Goal: Task Accomplishment & Management: Complete application form

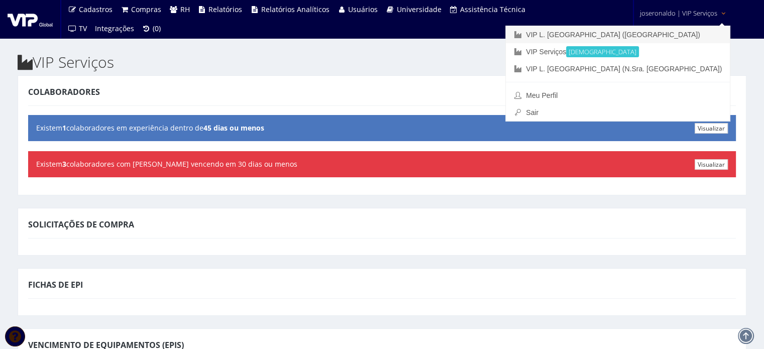
click at [684, 33] on link "VIP L. [GEOGRAPHIC_DATA] ([GEOGRAPHIC_DATA])" at bounding box center [618, 34] width 224 height 17
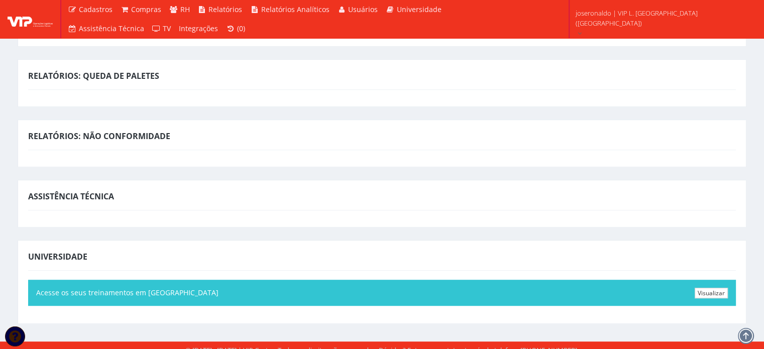
scroll to position [504, 0]
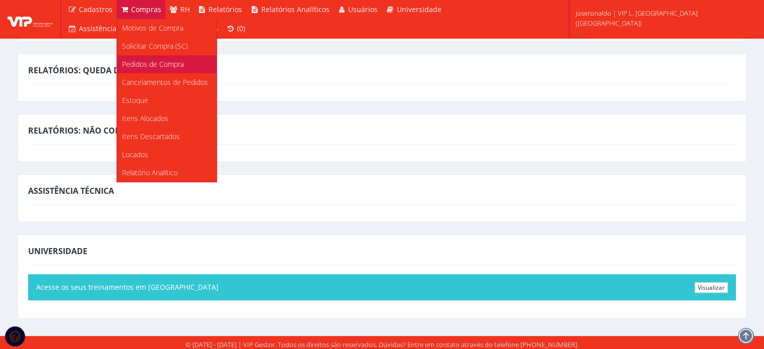
click at [164, 66] on span "Pedidos de Compra" at bounding box center [153, 64] width 62 height 10
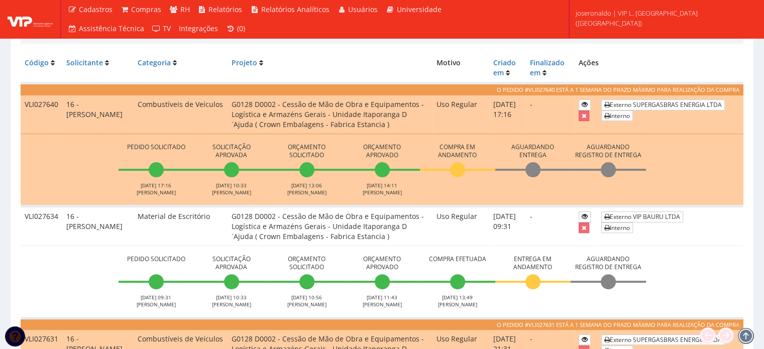
scroll to position [100, 0]
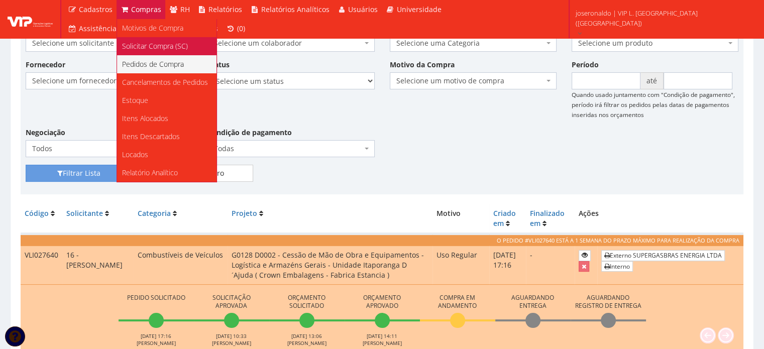
click at [161, 47] on span "Solicitar Compra (SC)" at bounding box center [155, 46] width 66 height 10
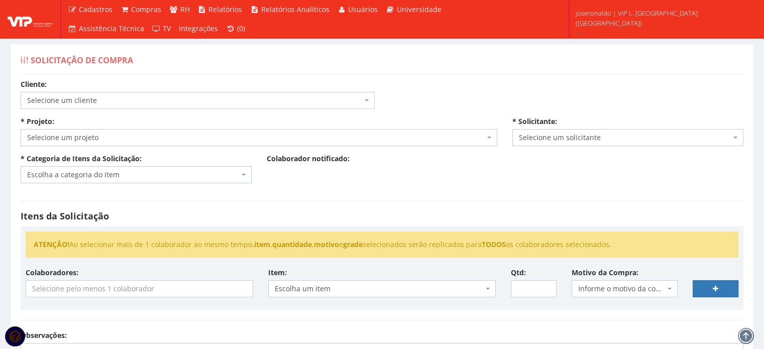
drag, startPoint x: 121, startPoint y: 96, endPoint x: 120, endPoint y: 101, distance: 5.6
click at [121, 96] on span "Selecione um cliente" at bounding box center [194, 100] width 335 height 10
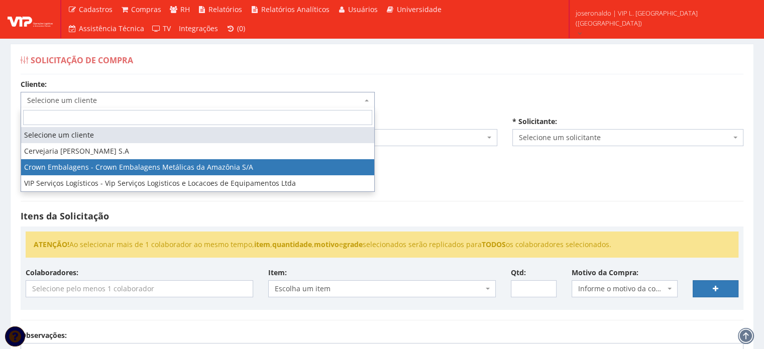
select select "23"
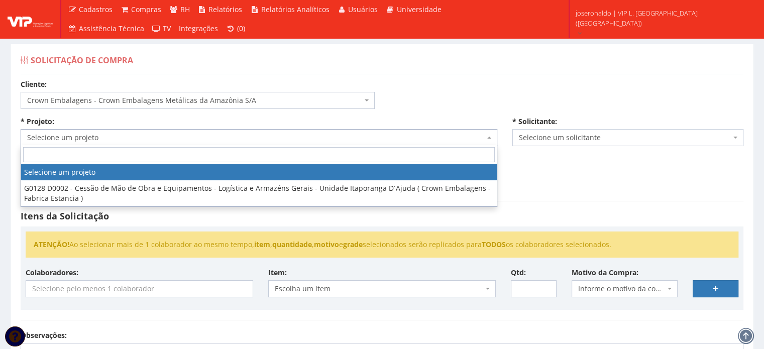
click at [85, 137] on span "Selecione um projeto" at bounding box center [256, 138] width 458 height 10
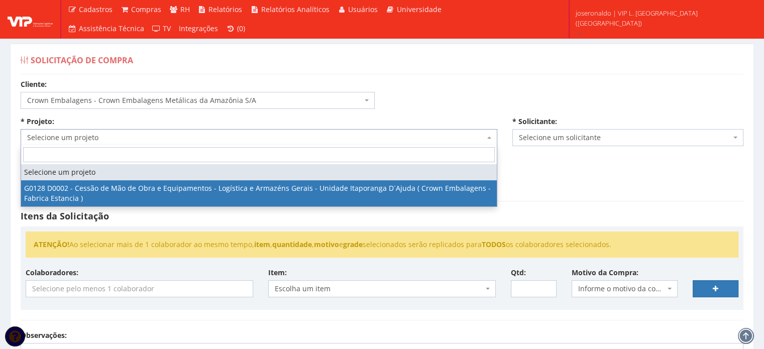
select select "128"
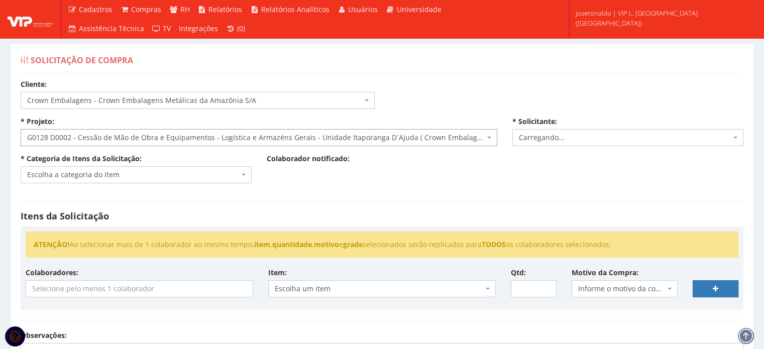
select select "1278"
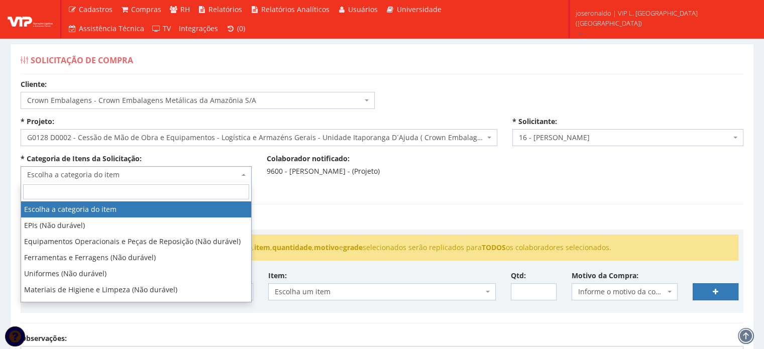
click at [82, 179] on span "Escolha a categoria do item" at bounding box center [136, 174] width 231 height 17
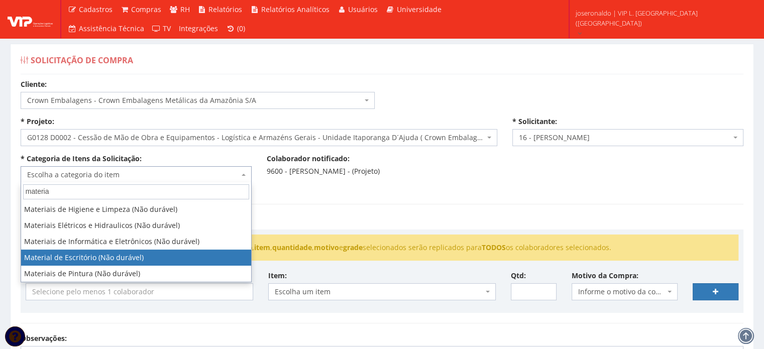
type input "materia"
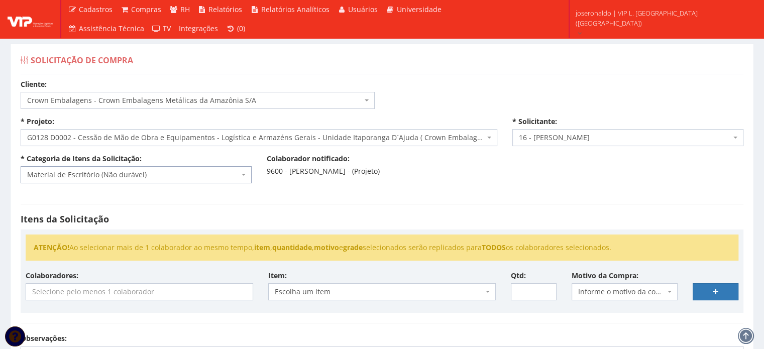
select select "16"
click at [161, 295] on input "search" at bounding box center [139, 292] width 227 height 16
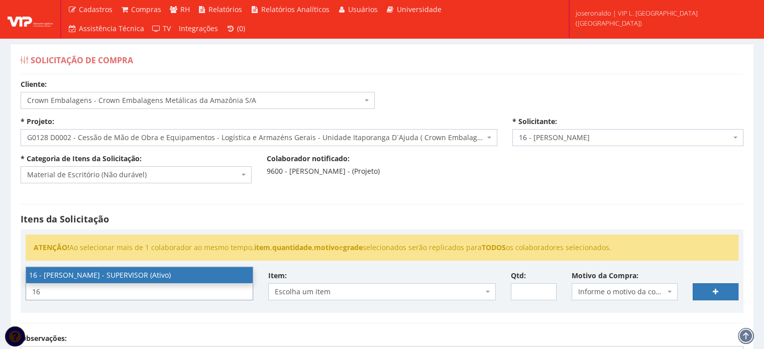
type input "16"
select select "1278"
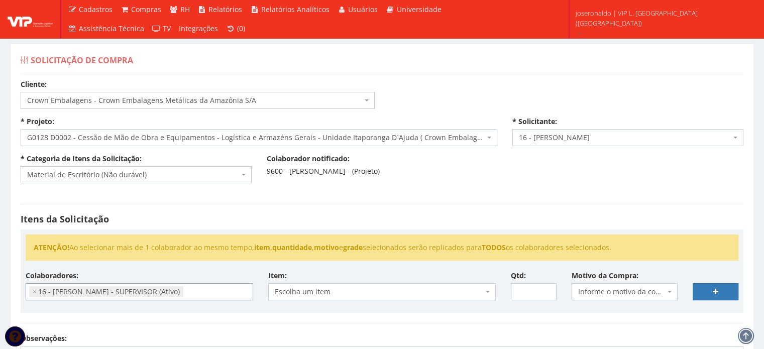
click at [315, 288] on span "Escolha um item" at bounding box center [379, 292] width 208 height 10
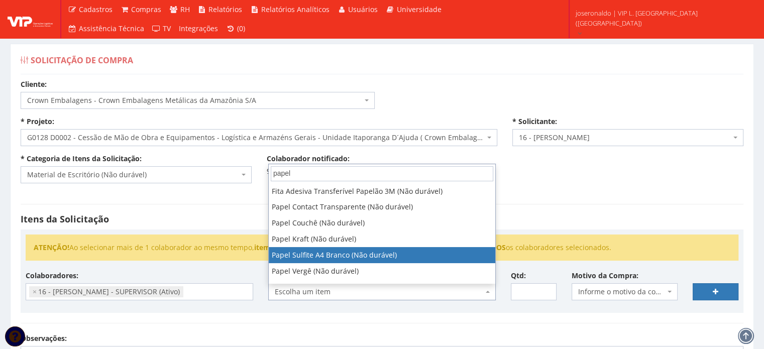
type input "papel"
select select "262"
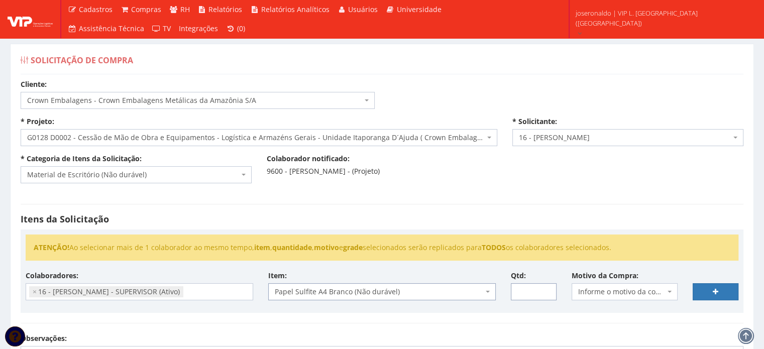
click at [517, 292] on input "Qtd:" at bounding box center [534, 291] width 46 height 17
type input "2"
click at [609, 199] on div "Itens da Solicitação ATENÇÃO! Ao selecionar mais de 1 colaborador ao mesmo temp…" at bounding box center [382, 264] width 738 height 140
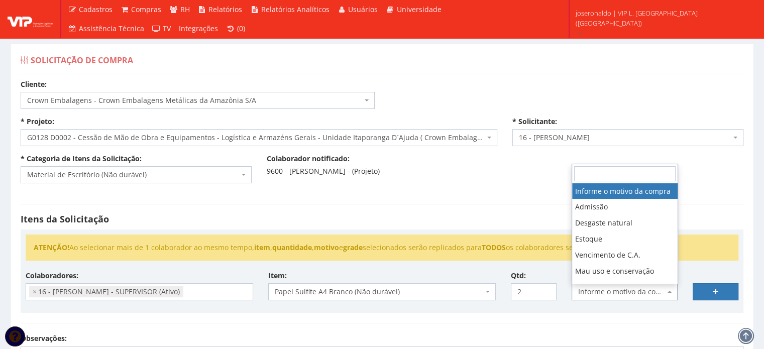
click at [639, 289] on span "Informe o motivo da compra" at bounding box center [621, 292] width 87 height 10
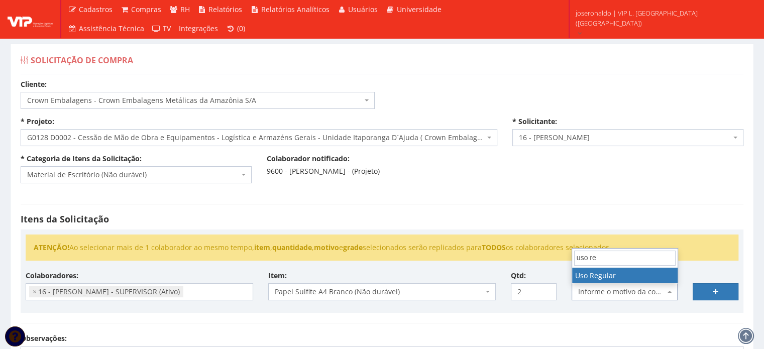
type input "uso re"
select select "13"
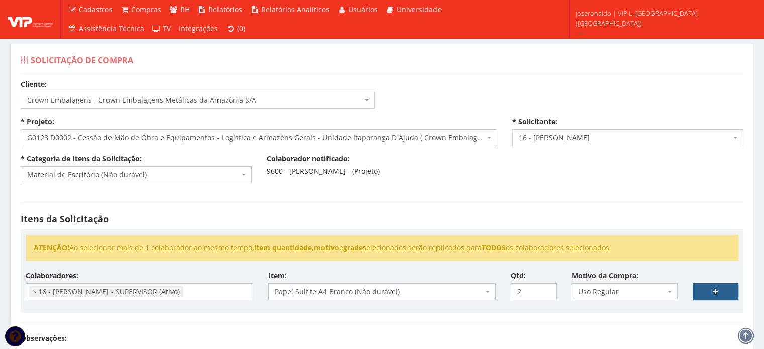
click at [716, 289] on icon at bounding box center [716, 291] width 6 height 7
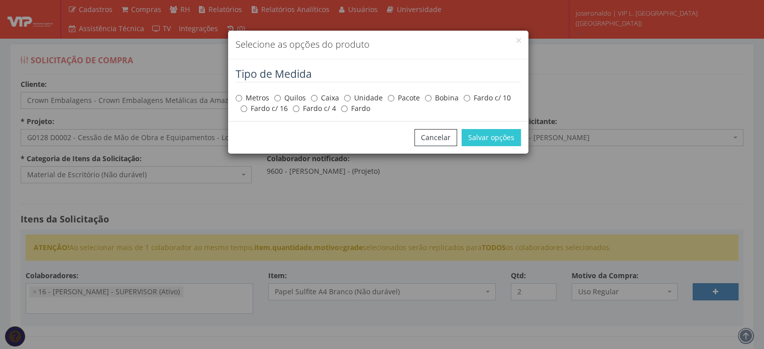
click at [401, 98] on label "Pacote" at bounding box center [404, 98] width 32 height 10
click at [394, 98] on input "Pacote" at bounding box center [391, 98] width 7 height 7
radio input "true"
click at [503, 139] on button "Salvar opções" at bounding box center [491, 137] width 59 height 17
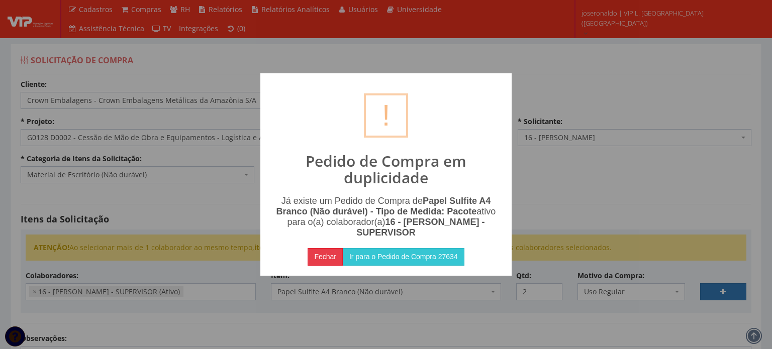
click at [315, 257] on button "Fechar" at bounding box center [324, 256] width 35 height 17
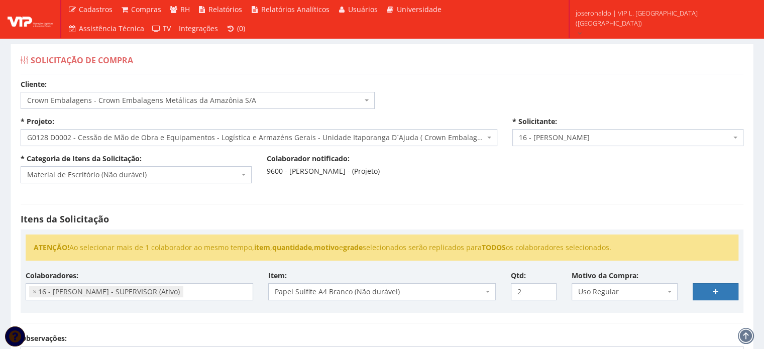
click at [360, 293] on span "Papel Sulfite A4 Branco (Não durável)" at bounding box center [379, 292] width 208 height 10
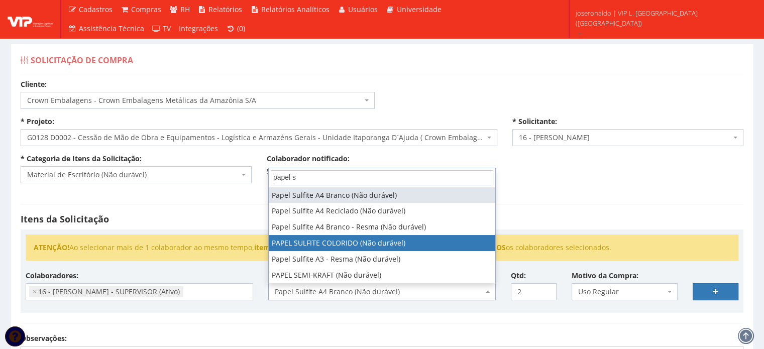
scroll to position [0, 0]
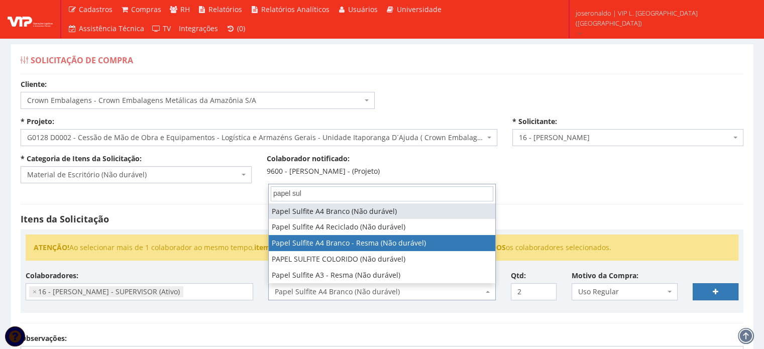
type input "papel sul"
select select "907"
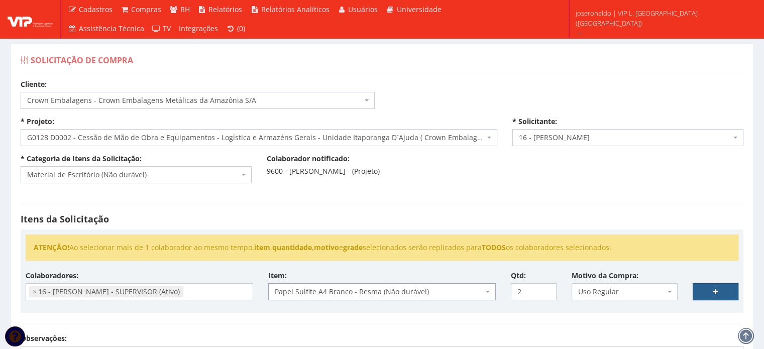
click at [713, 291] on icon at bounding box center [716, 291] width 6 height 7
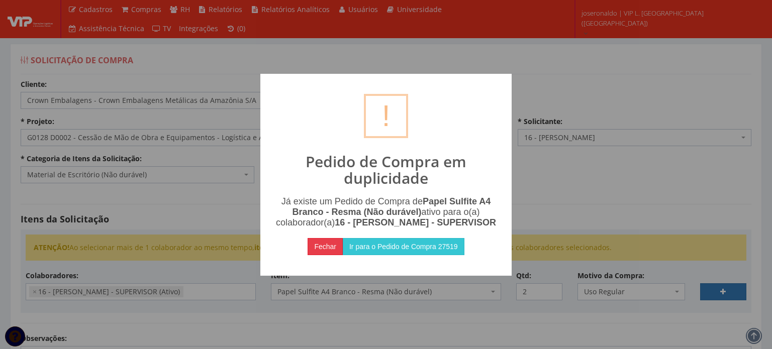
click at [321, 254] on button "Fechar" at bounding box center [324, 246] width 35 height 17
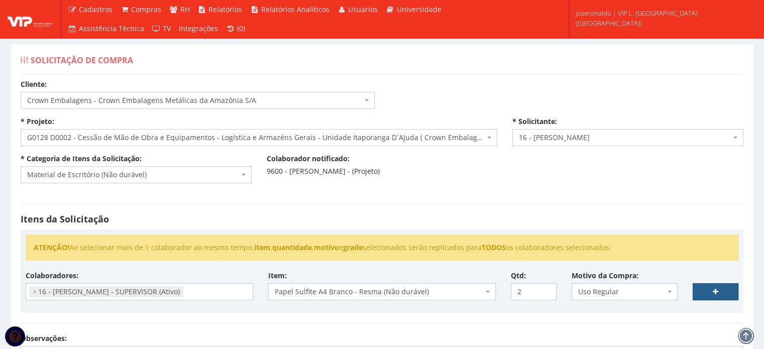
click at [718, 290] on icon at bounding box center [716, 291] width 6 height 7
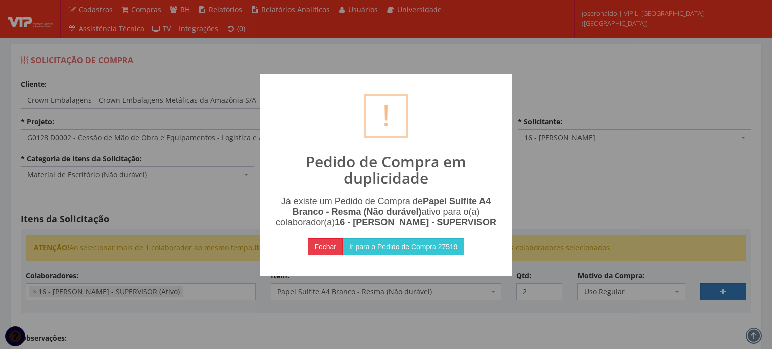
click at [329, 251] on button "Fechar" at bounding box center [324, 246] width 35 height 17
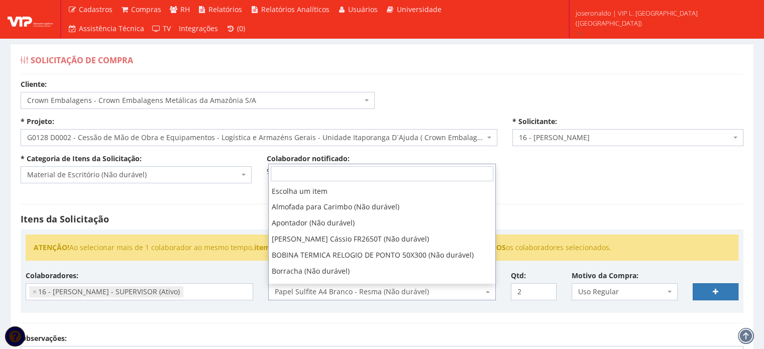
click at [377, 290] on span "Papel Sulfite A4 Branco - Resma (Não durável)" at bounding box center [379, 292] width 208 height 10
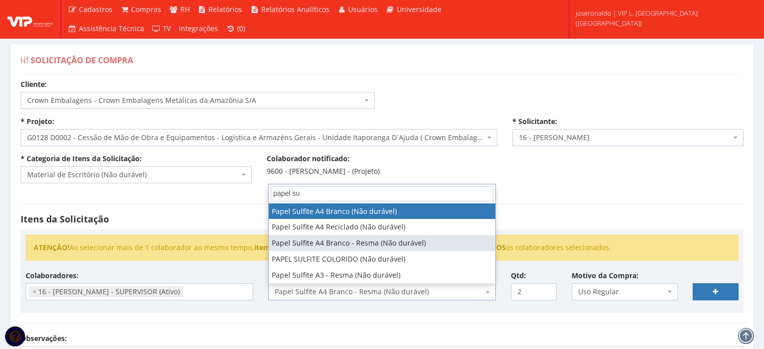
type input "papel su"
select select "262"
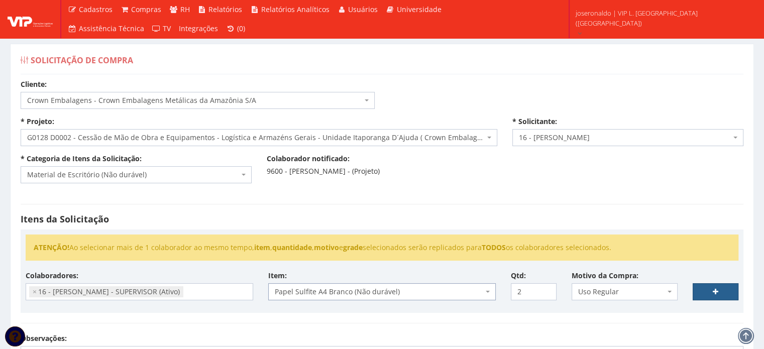
click at [707, 288] on link at bounding box center [716, 291] width 46 height 17
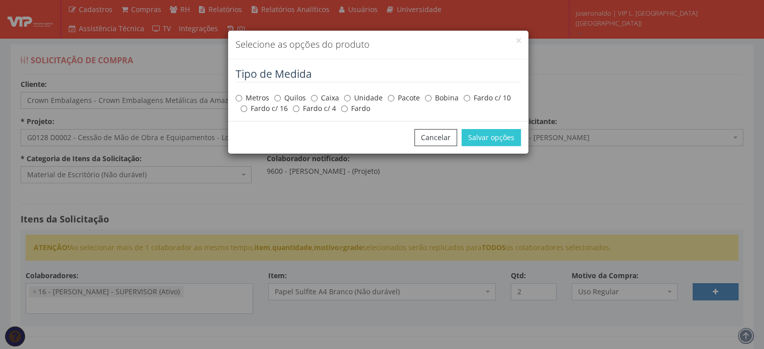
click at [402, 97] on label "Pacote" at bounding box center [404, 98] width 32 height 10
click at [394, 97] on input "Pacote" at bounding box center [391, 98] width 7 height 7
radio input "true"
click at [479, 134] on button "Salvar opções" at bounding box center [491, 137] width 59 height 17
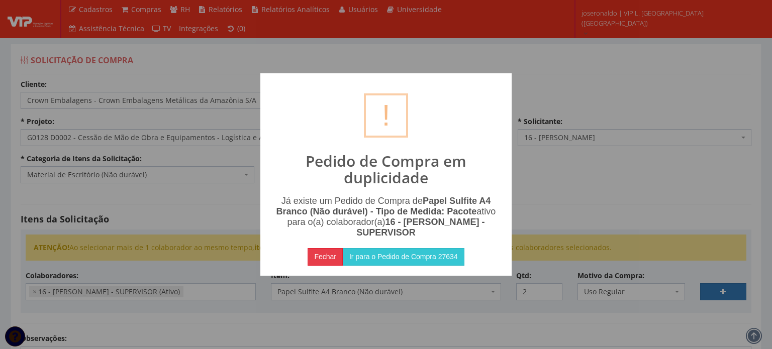
click at [335, 257] on button "Fechar" at bounding box center [324, 256] width 35 height 17
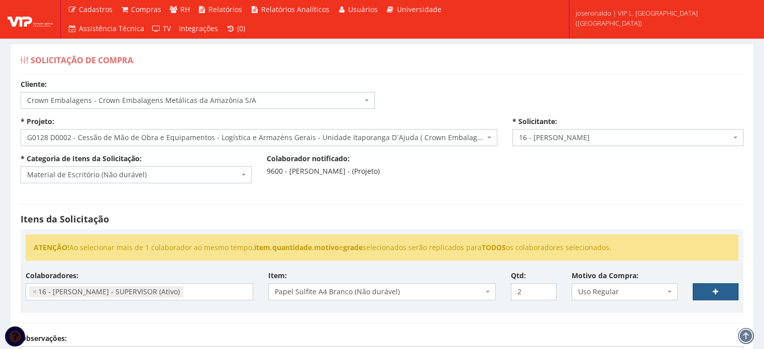
click at [707, 290] on link at bounding box center [716, 291] width 46 height 17
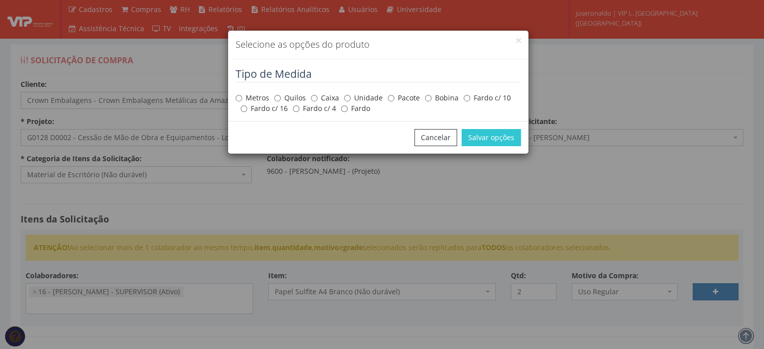
click at [404, 98] on label "Pacote" at bounding box center [404, 98] width 32 height 10
click at [394, 98] on input "Pacote" at bounding box center [391, 98] width 7 height 7
radio input "true"
click at [486, 137] on button "Salvar opções" at bounding box center [491, 137] width 59 height 17
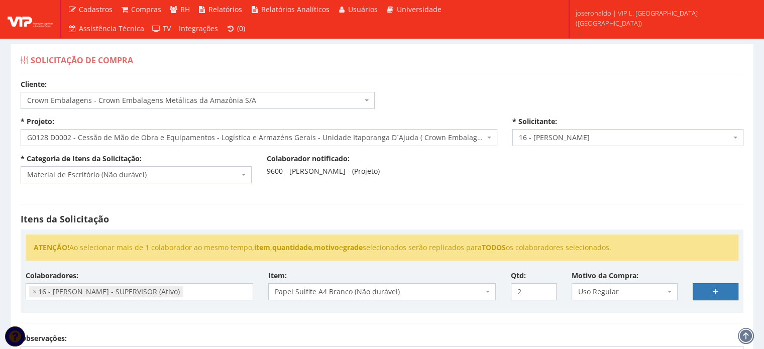
select select
type input "0"
select select
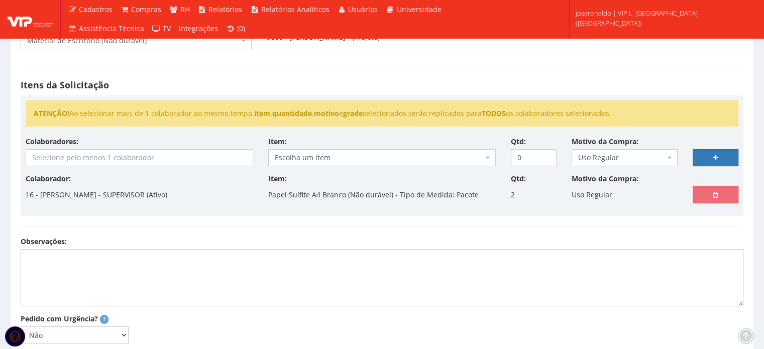
scroll to position [151, 0]
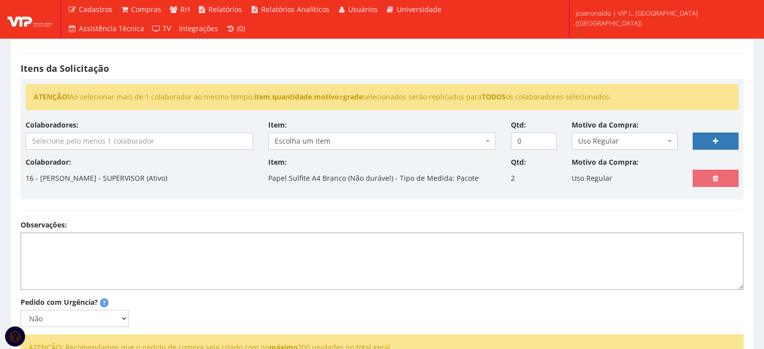
click at [225, 255] on textarea "Observações:" at bounding box center [382, 261] width 723 height 57
click at [360, 250] on textarea "Pedido refente à compra de 2 resmas de papel Sulfit A4 realizada no dia" at bounding box center [382, 261] width 723 height 57
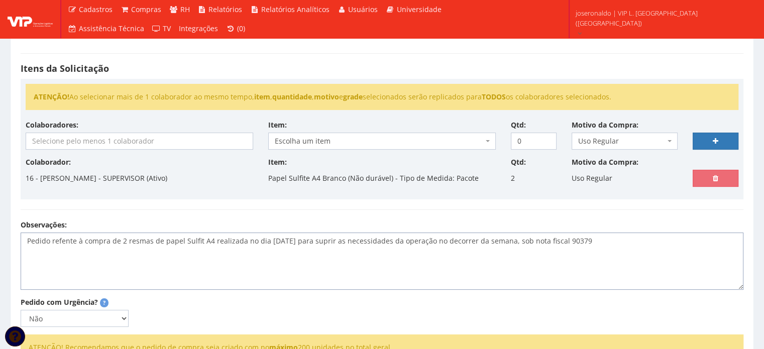
click at [615, 245] on textarea "Pedido refente à compra de 2 resmas de papel Sulfit A4 realizada no dia 09/08/2…" at bounding box center [382, 261] width 723 height 57
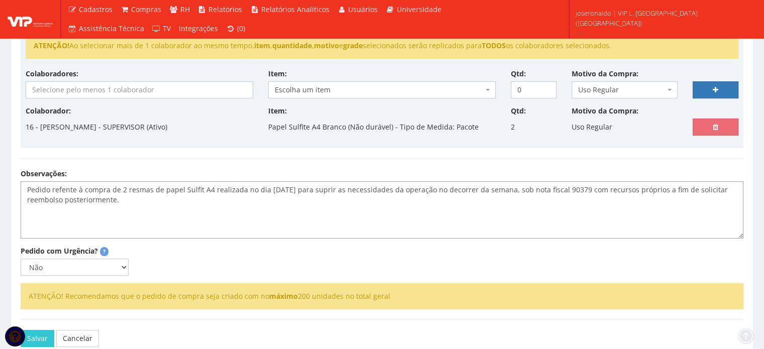
scroll to position [258, 0]
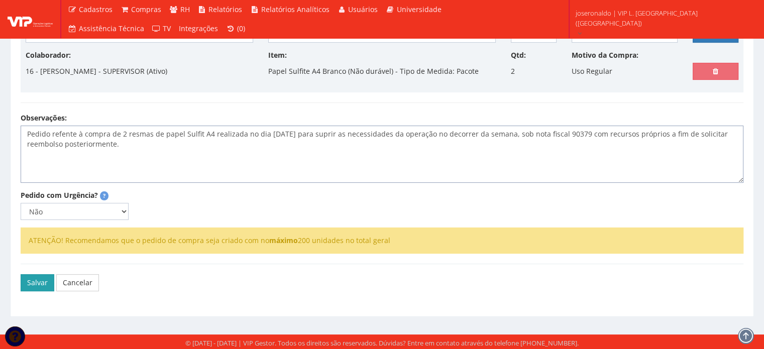
type textarea "Pedido refente à compra de 2 resmas de papel Sulfit A4 realizada no dia 09/08/2…"
click at [24, 278] on button "Salvar" at bounding box center [38, 282] width 34 height 17
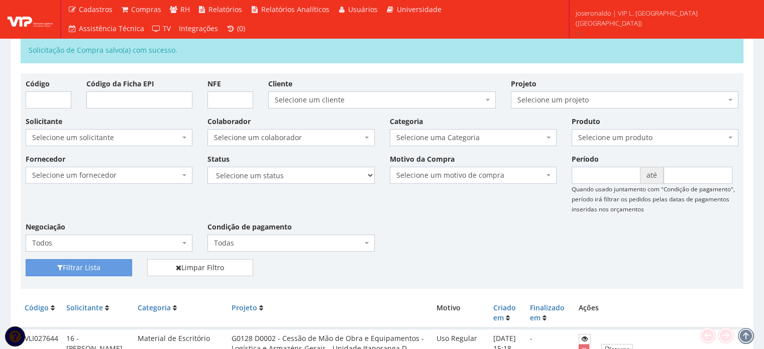
scroll to position [251, 0]
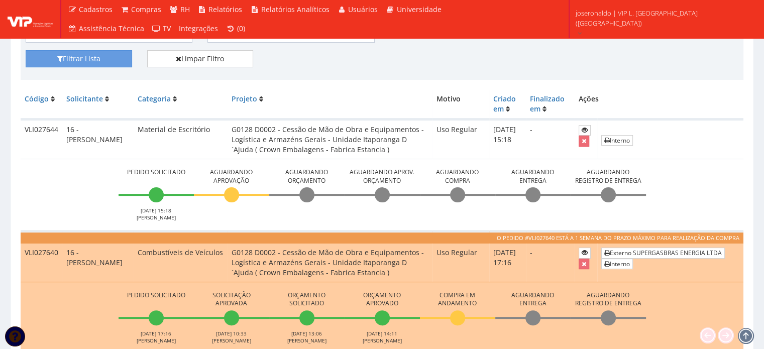
click at [36, 126] on td "VLI027644" at bounding box center [42, 140] width 42 height 40
copy td "VLI027644"
